Goal: Task Accomplishment & Management: Complete application form

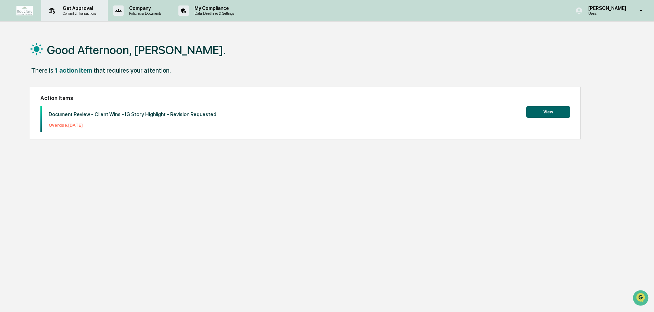
click at [85, 12] on p "Content & Transactions" at bounding box center [78, 13] width 42 height 5
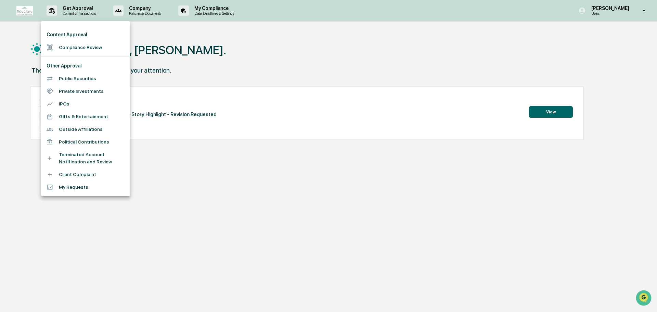
click at [73, 44] on li "Compliance Review" at bounding box center [85, 47] width 89 height 13
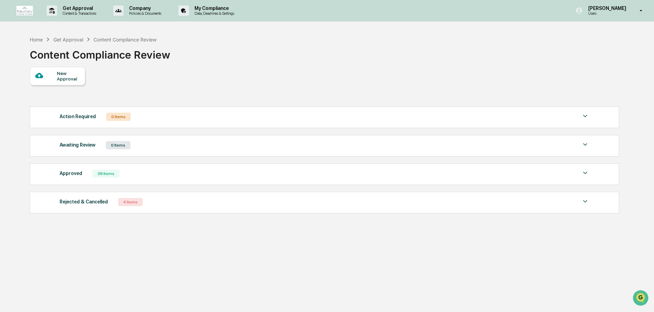
click at [73, 78] on div "New Approval" at bounding box center [68, 76] width 23 height 11
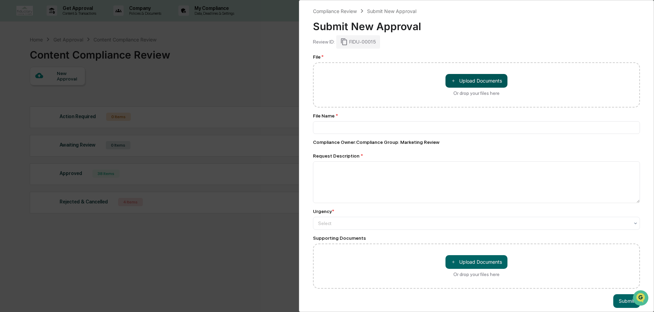
click at [483, 80] on button "＋ Upload Documents" at bounding box center [476, 81] width 62 height 14
type input "**********"
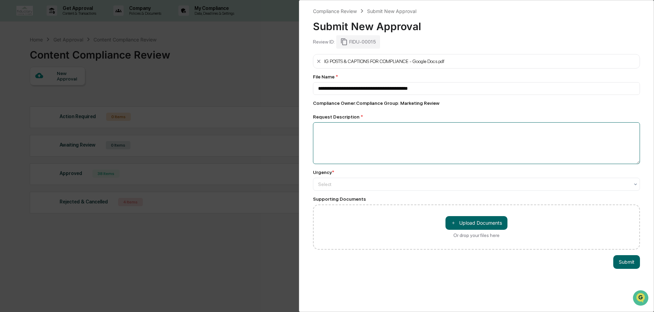
click at [379, 137] on textarea at bounding box center [476, 143] width 327 height 42
type textarea "**********"
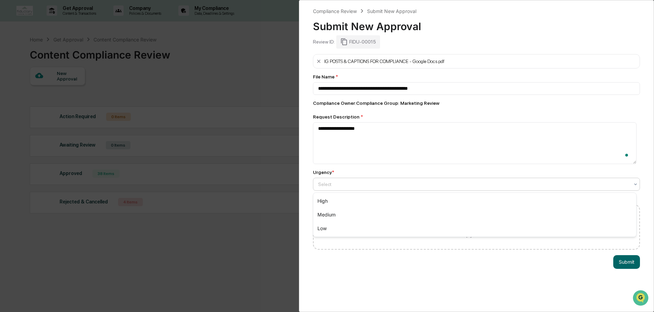
click at [376, 186] on div at bounding box center [473, 184] width 311 height 7
click at [365, 210] on div "Medium" at bounding box center [474, 215] width 323 height 14
click at [622, 265] on button "Submit" at bounding box center [626, 262] width 27 height 14
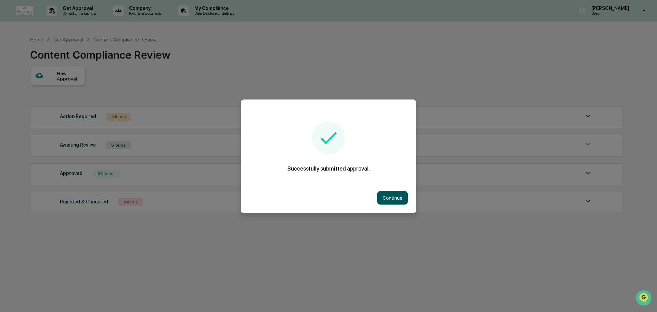
click at [405, 203] on button "Continue" at bounding box center [392, 198] width 31 height 14
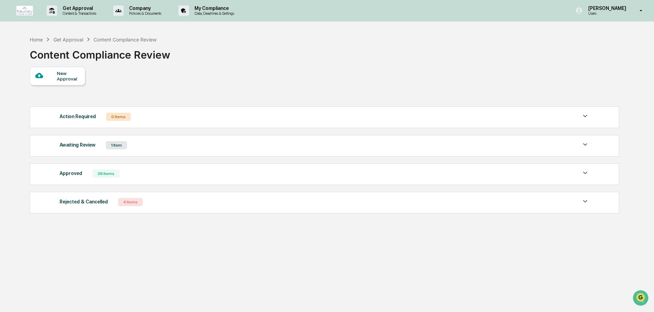
click at [138, 171] on div "Approved 38 Items" at bounding box center [325, 174] width 530 height 10
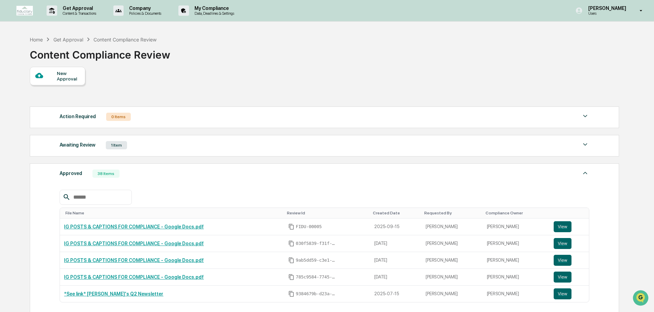
click at [138, 171] on div "Approved 38 Items" at bounding box center [325, 174] width 530 height 10
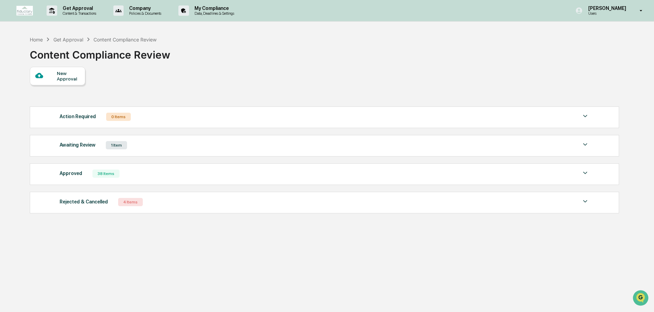
click at [139, 192] on div "Rejected & Cancelled 4 Items File Name Review Id Created Date Requested By Comp…" at bounding box center [324, 203] width 589 height 22
click at [137, 203] on div "4 Items" at bounding box center [130, 202] width 25 height 8
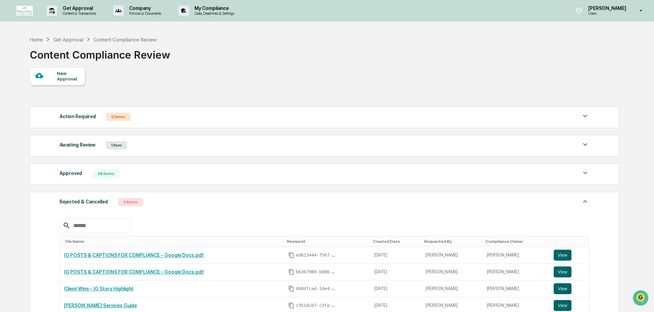
click at [139, 199] on div "Rejected & Cancelled 4 Items" at bounding box center [325, 202] width 530 height 10
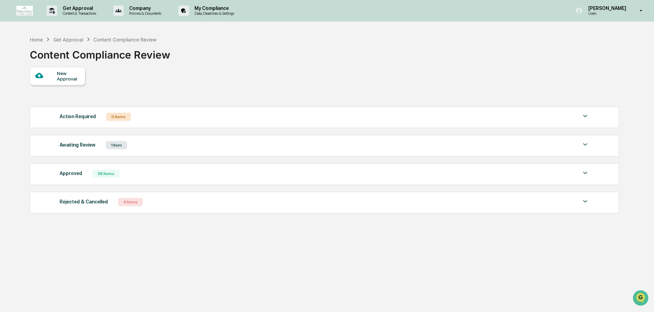
click at [101, 122] on div "Action Required 0 Items No data to display Show 5 Page 1 of 0 |< < > >|" at bounding box center [324, 117] width 589 height 22
click at [138, 146] on div "Awaiting Review 1 Item" at bounding box center [325, 145] width 530 height 10
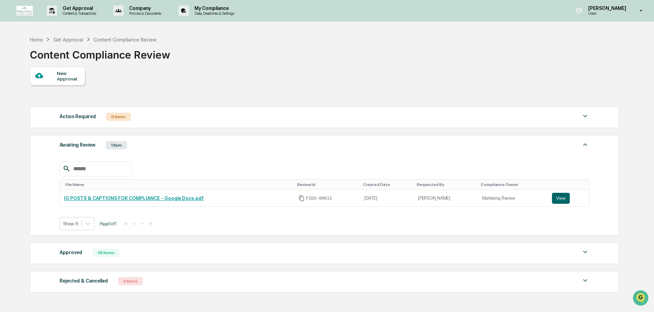
click at [138, 147] on div "Awaiting Review 1 Item" at bounding box center [325, 145] width 530 height 10
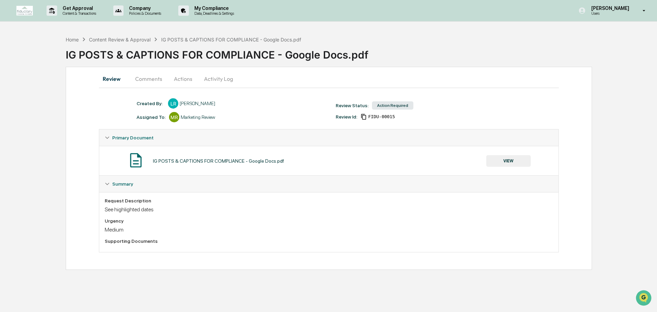
click at [510, 160] on button "VIEW" at bounding box center [508, 161] width 44 height 12
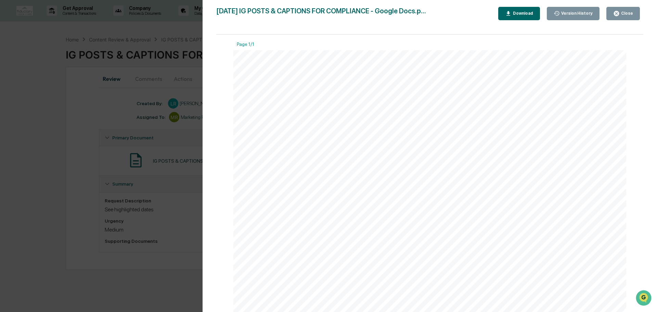
click at [631, 16] on div "Close" at bounding box center [623, 13] width 20 height 7
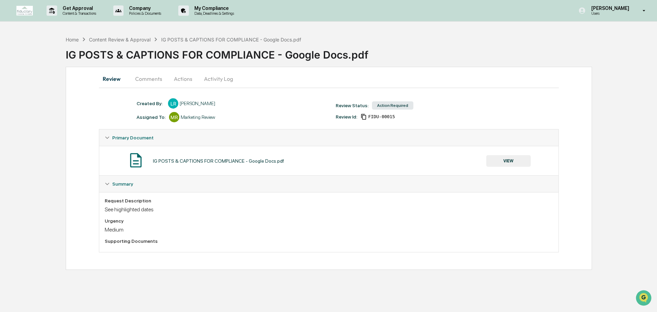
click at [156, 80] on button "Comments" at bounding box center [149, 79] width 38 height 16
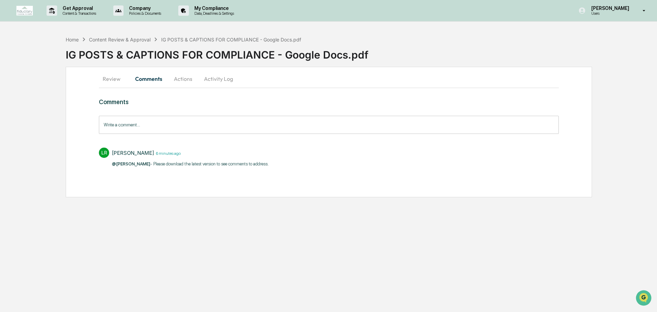
click at [187, 79] on button "Actions" at bounding box center [183, 79] width 31 height 16
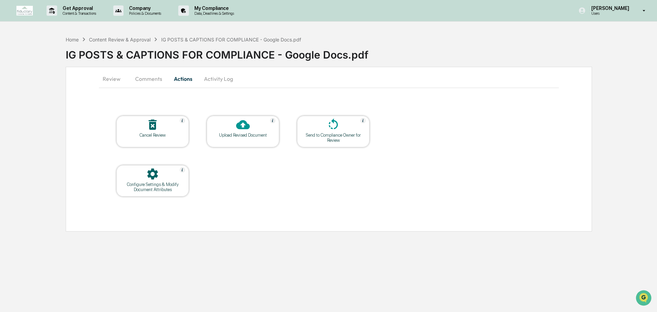
click at [157, 82] on button "Comments" at bounding box center [149, 79] width 38 height 16
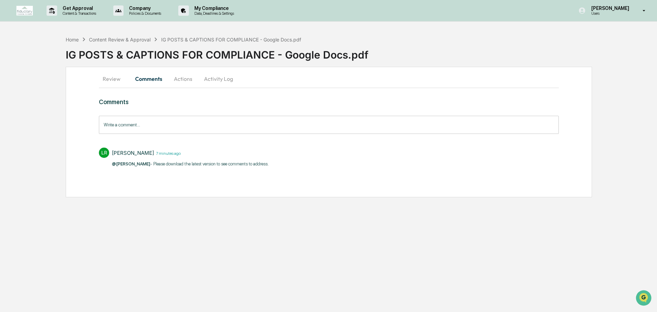
click at [225, 85] on button "Activity Log" at bounding box center [219, 79] width 40 height 16
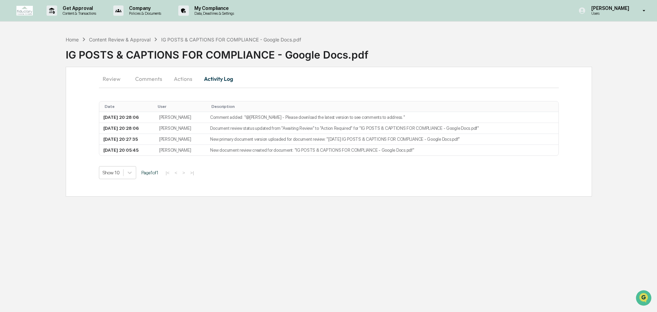
click at [181, 83] on button "Actions" at bounding box center [183, 79] width 31 height 16
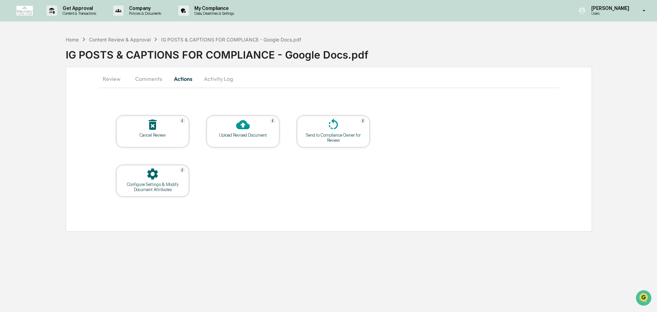
click at [201, 82] on button "Activity Log" at bounding box center [219, 79] width 40 height 16
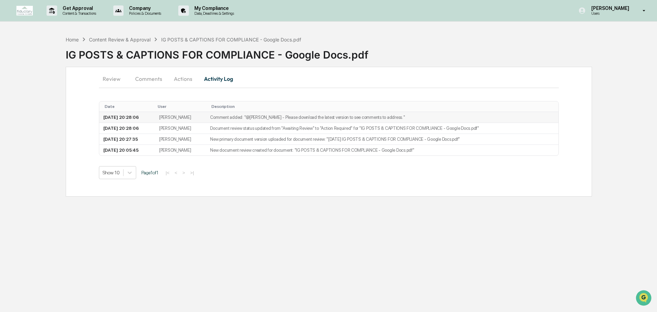
click at [328, 120] on td "Comment added: "@[PERSON_NAME] - Please download the latest version to see comm…" at bounding box center [382, 117] width 353 height 11
click at [182, 74] on button "Actions" at bounding box center [183, 79] width 31 height 16
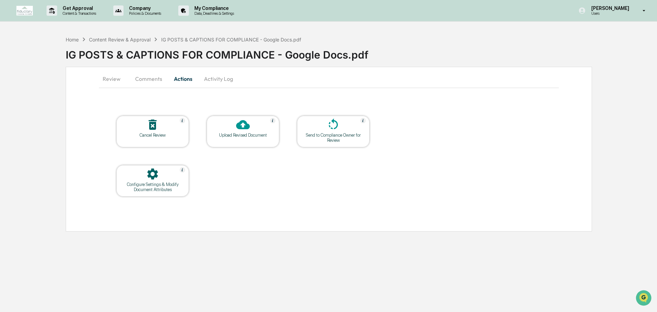
click at [142, 82] on button "Comments" at bounding box center [149, 79] width 38 height 16
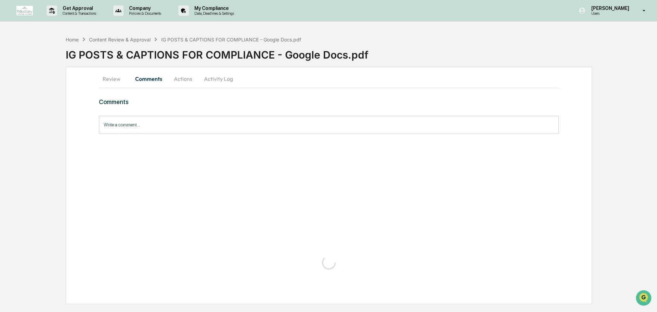
click at [120, 80] on button "Review" at bounding box center [114, 79] width 31 height 16
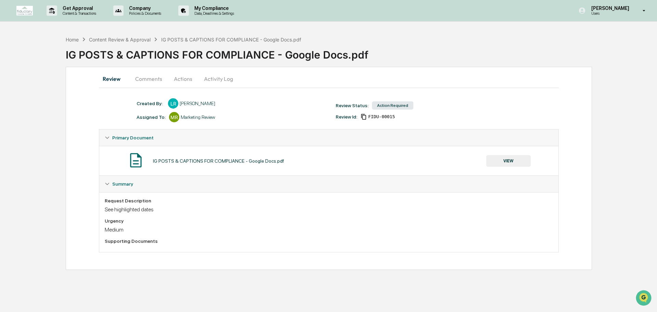
click at [129, 136] on span "Primary Document" at bounding box center [132, 137] width 41 height 5
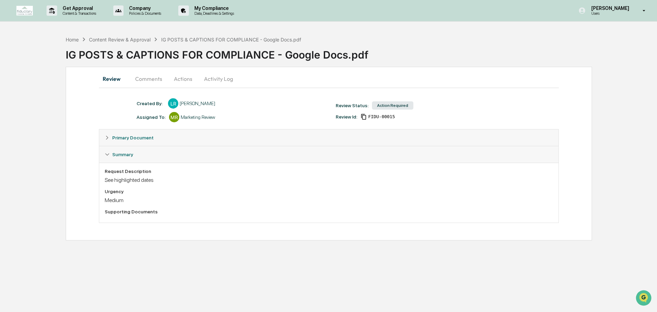
click at [129, 136] on span "Primary Document" at bounding box center [132, 137] width 41 height 5
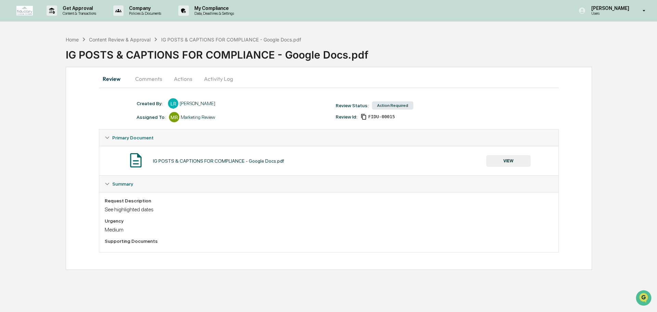
click at [516, 160] on button "VIEW" at bounding box center [508, 161] width 44 height 12
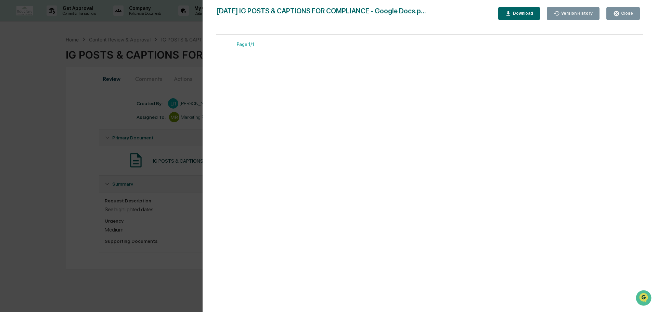
click at [531, 11] on div "Download" at bounding box center [519, 13] width 28 height 7
click at [577, 17] on button "Version History" at bounding box center [573, 13] width 53 height 13
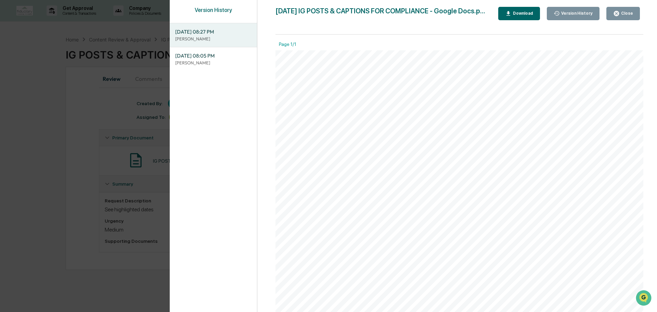
click at [219, 61] on p "[PERSON_NAME]" at bounding box center [213, 63] width 76 height 7
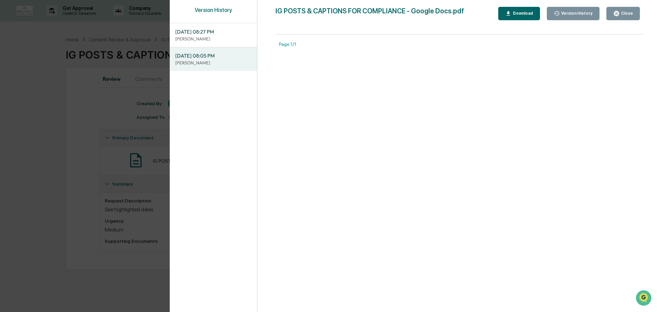
click at [218, 39] on p "[PERSON_NAME]" at bounding box center [213, 39] width 76 height 7
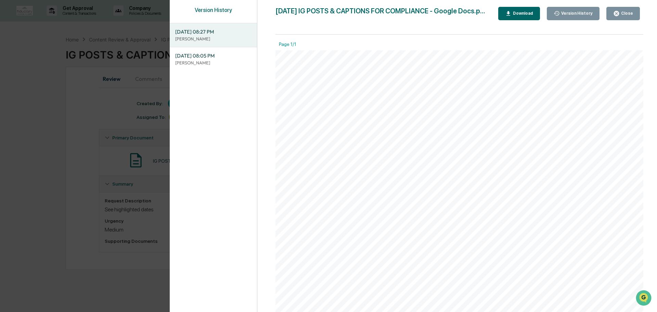
click at [217, 64] on p "[PERSON_NAME]" at bounding box center [213, 63] width 76 height 7
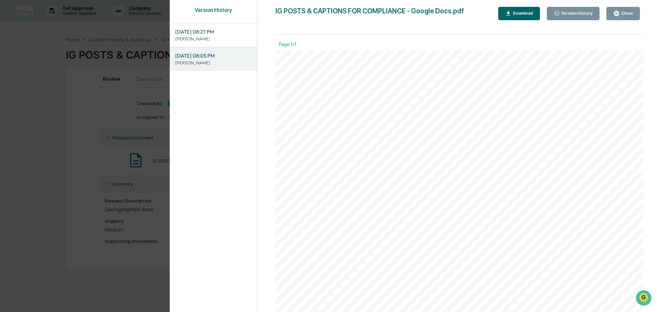
click at [217, 34] on span "[DATE] 08:27 PM" at bounding box center [213, 32] width 76 height 8
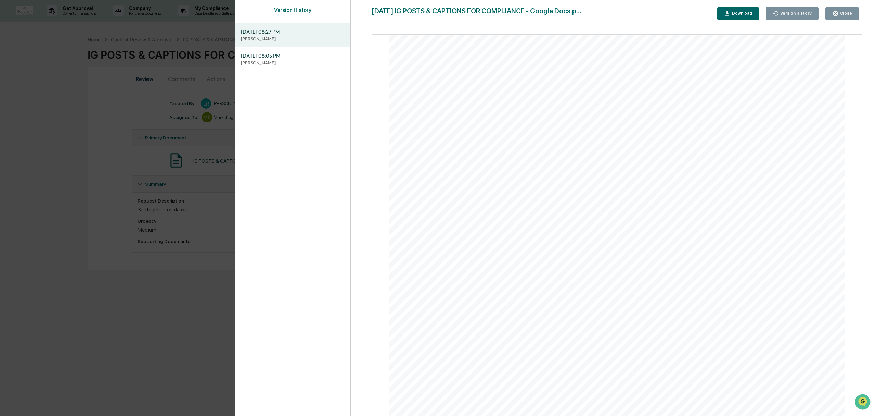
scroll to position [225, 0]
click at [657, 229] on div "IG POSTS & CAPTIONS FOR COMPLIANCE 10/01 Post: pg 120-124 [URL][DOMAIN_NAME] =D…" at bounding box center [617, 120] width 457 height 591
click at [657, 15] on icon "button" at bounding box center [727, 13] width 7 height 7
